Goal: Find specific page/section: Find specific page/section

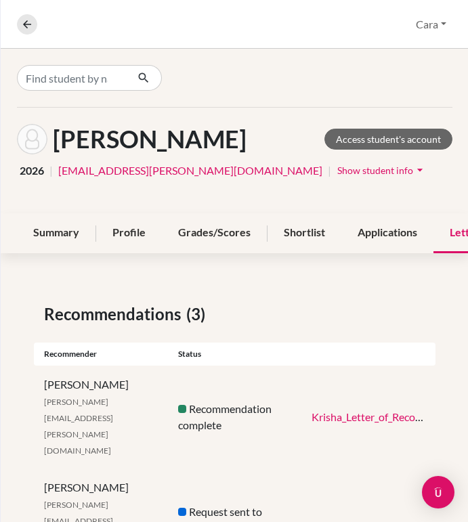
scroll to position [39, 0]
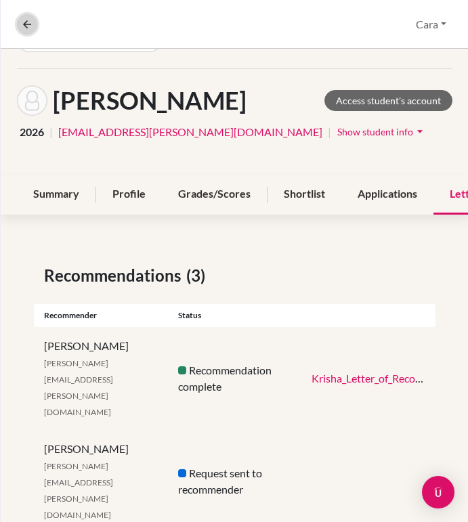
click at [28, 33] on button at bounding box center [27, 24] width 20 height 20
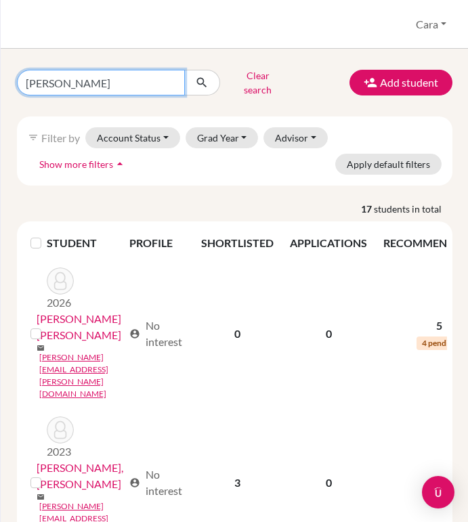
click at [168, 80] on input "[PERSON_NAME]" at bounding box center [101, 83] width 168 height 26
type input "[PERSON_NAME]"
click button "submit" at bounding box center [202, 83] width 36 height 26
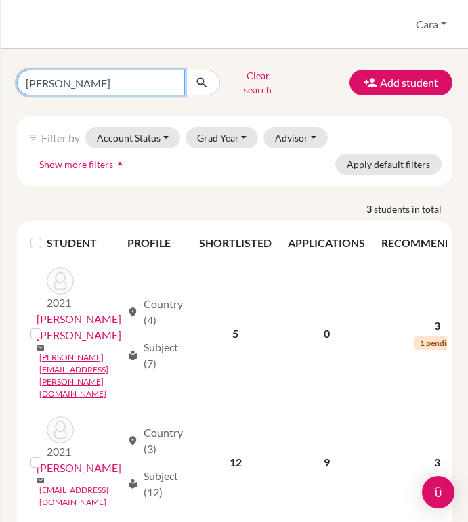
click at [180, 77] on input "[PERSON_NAME]" at bounding box center [101, 83] width 168 height 26
click at [175, 77] on input "[PERSON_NAME]" at bounding box center [101, 83] width 168 height 26
click at [172, 77] on input "[PERSON_NAME]" at bounding box center [101, 83] width 168 height 26
type input "Migue"
click button "submit" at bounding box center [202, 83] width 36 height 26
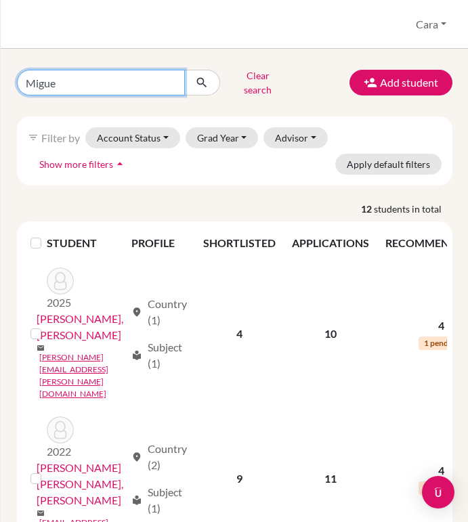
click at [153, 81] on input "Migue" at bounding box center [101, 83] width 168 height 26
type input "[PERSON_NAME]"
click button "submit" at bounding box center [202, 83] width 36 height 26
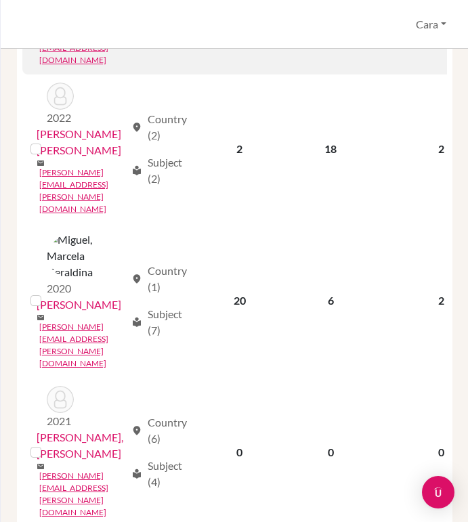
scroll to position [662, 0]
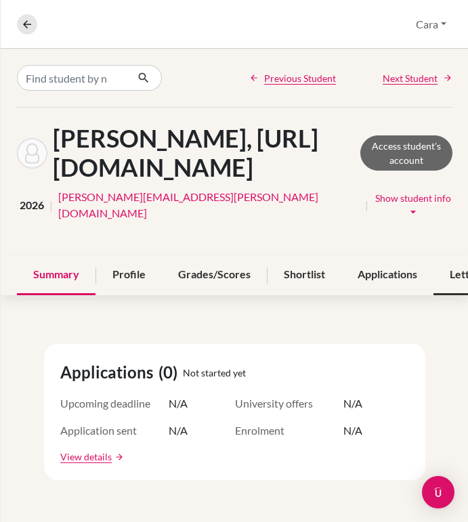
click at [442, 289] on div "Letters" at bounding box center [468, 275] width 68 height 40
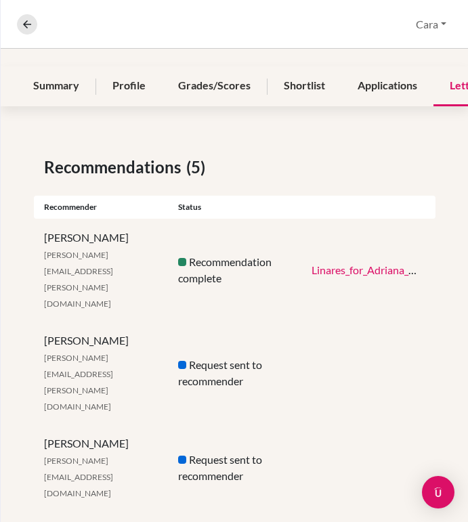
scroll to position [204, 0]
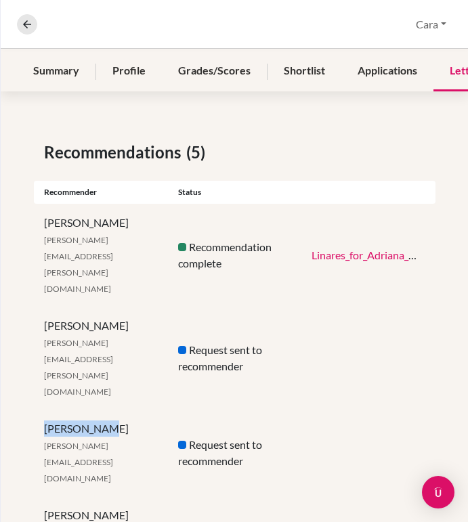
drag, startPoint x: 118, startPoint y: 345, endPoint x: 30, endPoint y: 345, distance: 87.4
click at [30, 345] on div "Recommendations (5) Recommender Status Yesenia Linares [EMAIL_ADDRESS][PERSON_N…" at bounding box center [235, 413] width 468 height 611
copy div "[PERSON_NAME]"
drag, startPoint x: 126, startPoint y: 239, endPoint x: 30, endPoint y: 239, distance: 96.2
click at [30, 239] on div "Recommendations (5) Recommender Status Yesenia Linares [EMAIL_ADDRESS][PERSON_N…" at bounding box center [235, 413] width 468 height 611
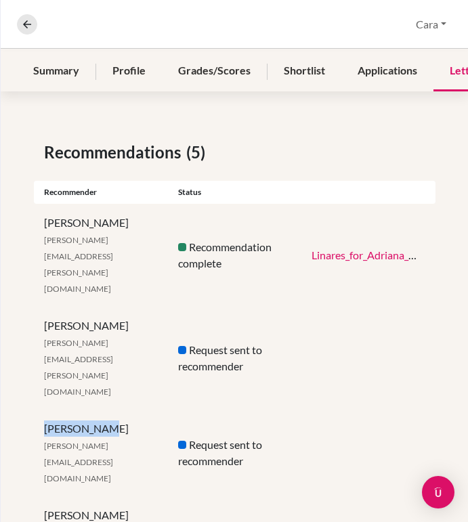
copy div "[PERSON_NAME]"
drag, startPoint x: 122, startPoint y: 457, endPoint x: 39, endPoint y: 457, distance: 83.3
copy div "[PERSON_NAME]"
drag, startPoint x: 135, startPoint y: 294, endPoint x: 43, endPoint y: 292, distance: 92.2
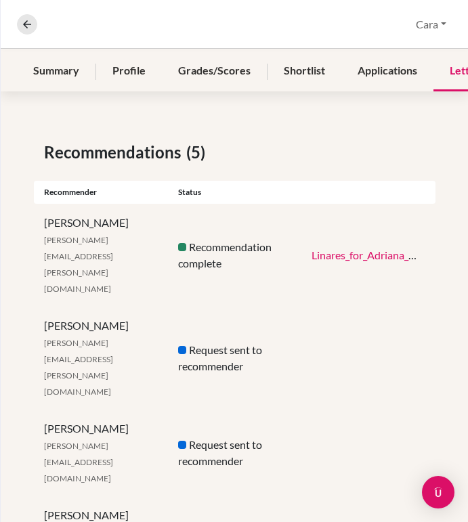
click at [43, 318] on div "Mónica Párraga [EMAIL_ADDRESS][PERSON_NAME][DOMAIN_NAME]" at bounding box center [101, 358] width 134 height 81
copy div "[PERSON_NAME]"
